Goal: Information Seeking & Learning: Find specific fact

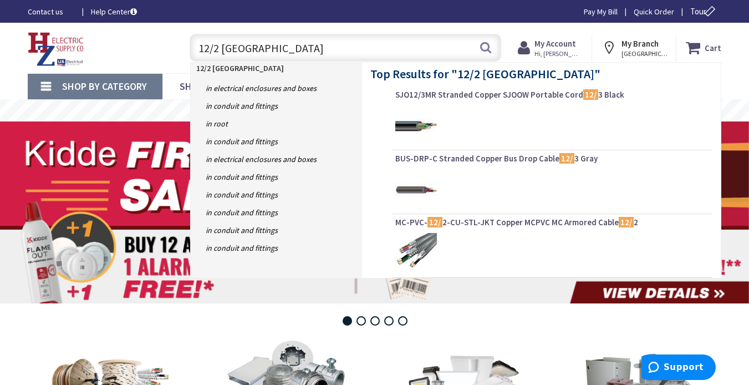
type input "12/2 romex"
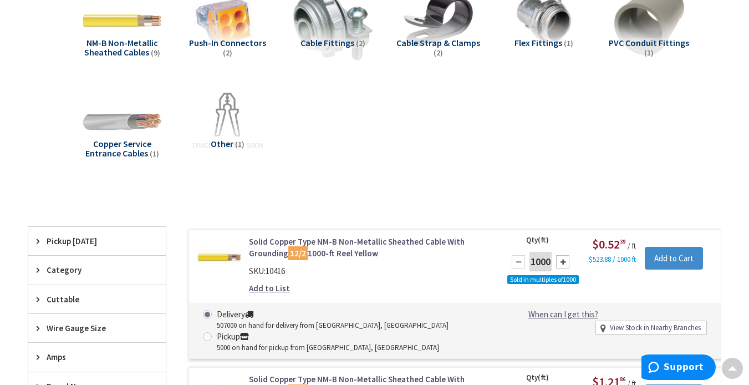
scroll to position [2, 0]
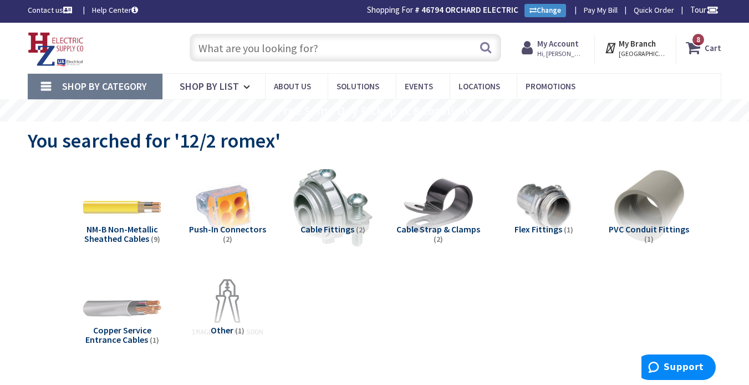
click at [270, 47] on input "text" at bounding box center [345, 48] width 311 height 28
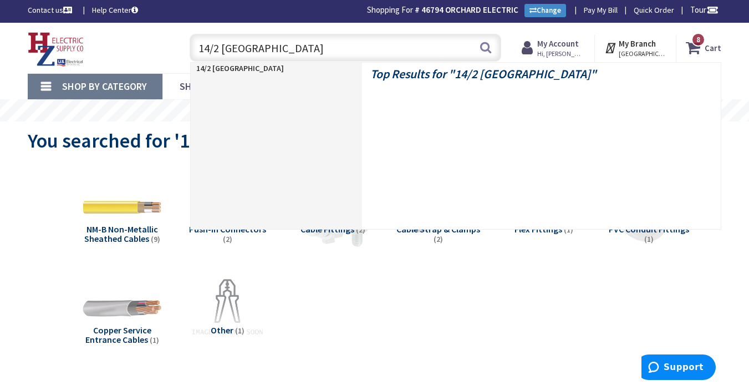
type input "14/2 romex"
